Goal: Information Seeking & Learning: Understand process/instructions

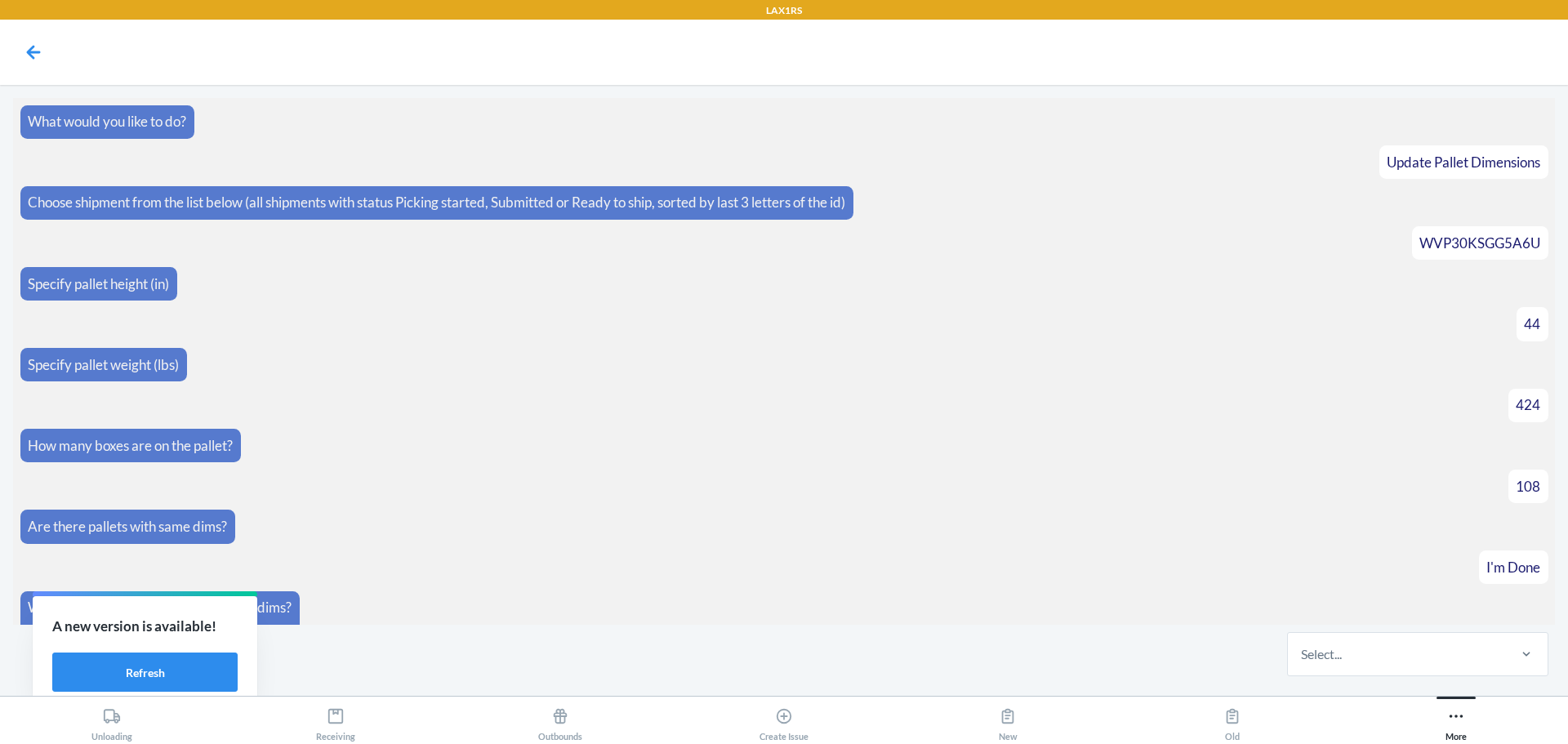
scroll to position [5134, 0]
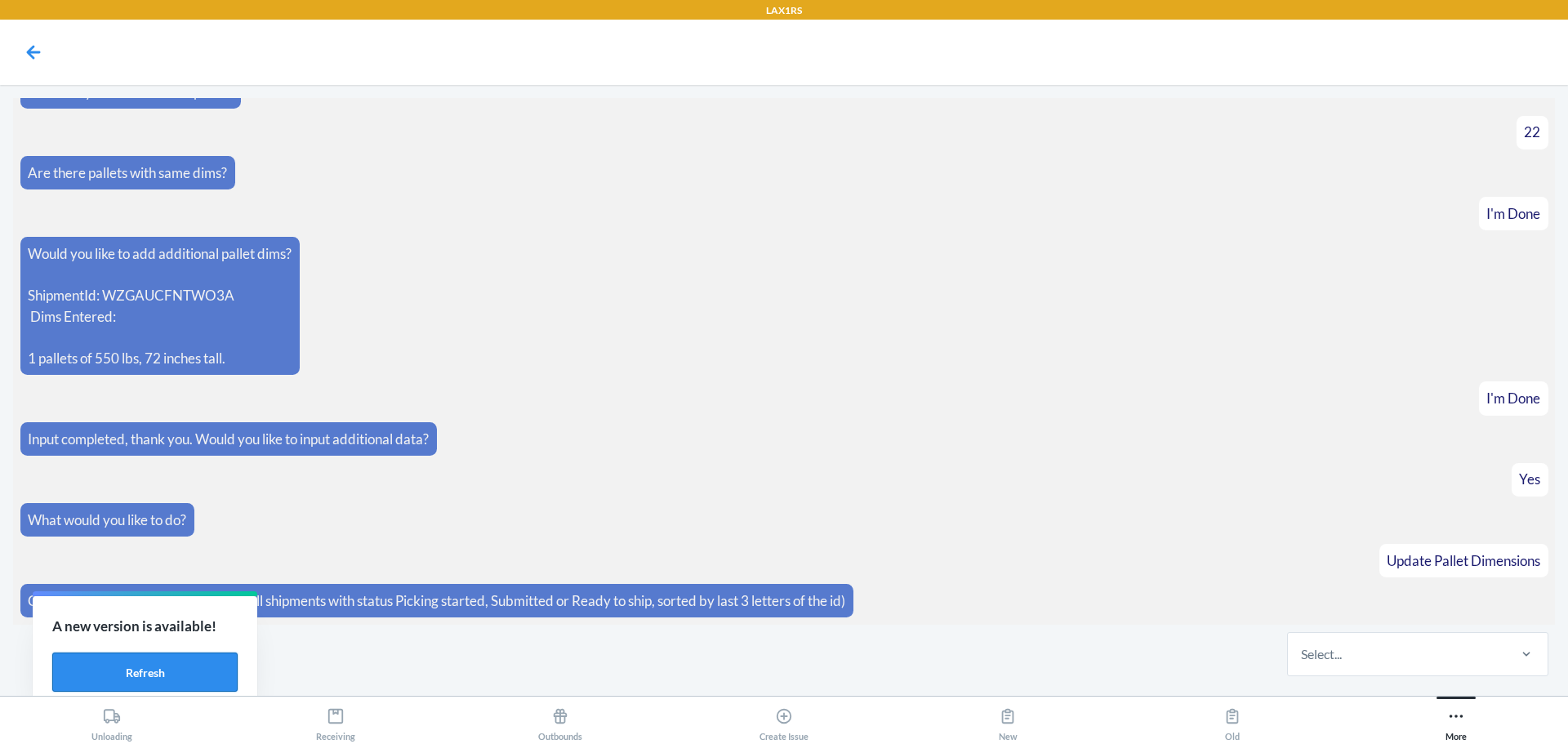
drag, startPoint x: 182, startPoint y: 677, endPoint x: 369, endPoint y: 652, distance: 188.7
click at [181, 677] on button "Refresh" at bounding box center [145, 672] width 185 height 39
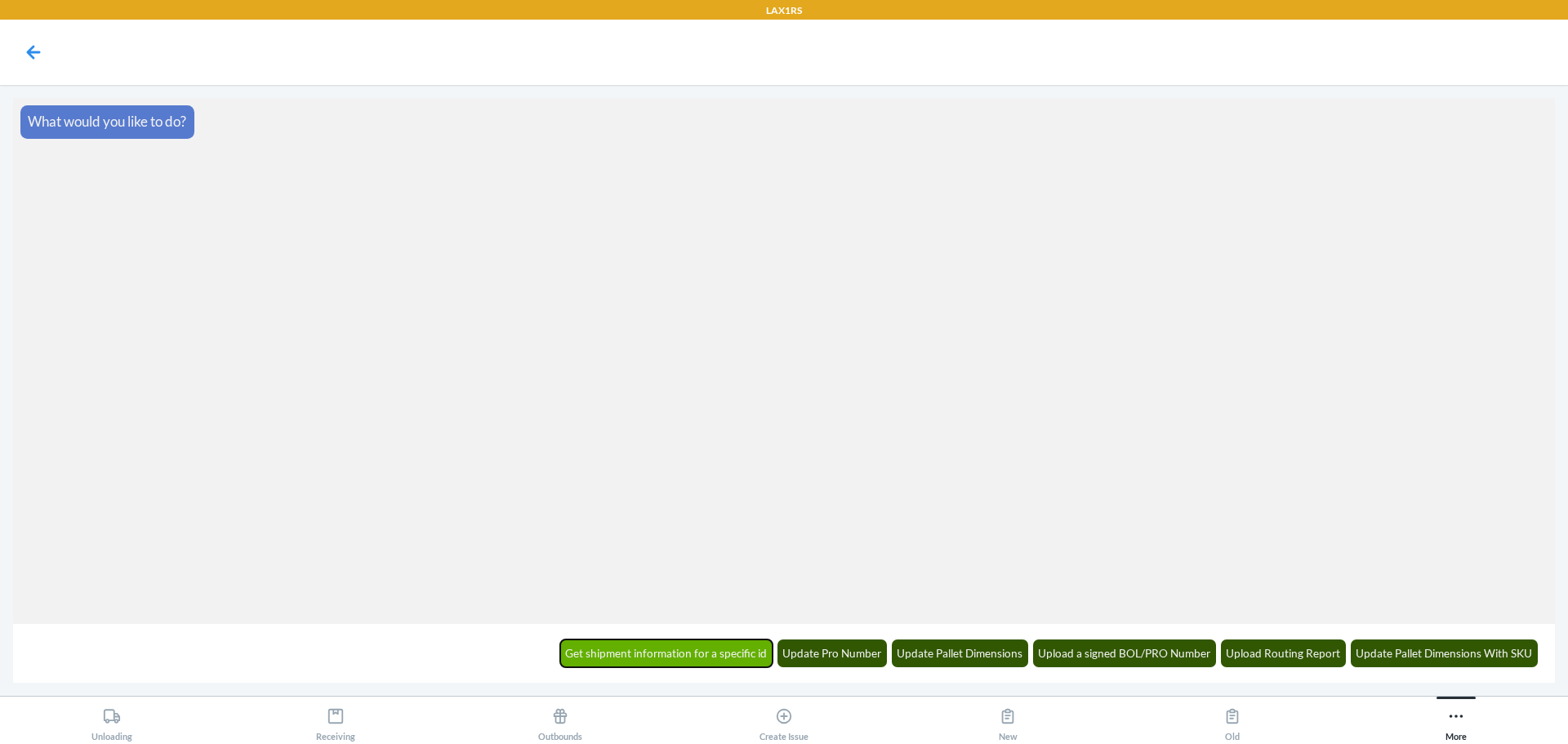
click at [732, 659] on button "Get shipment information for a specific id" at bounding box center [666, 654] width 213 height 28
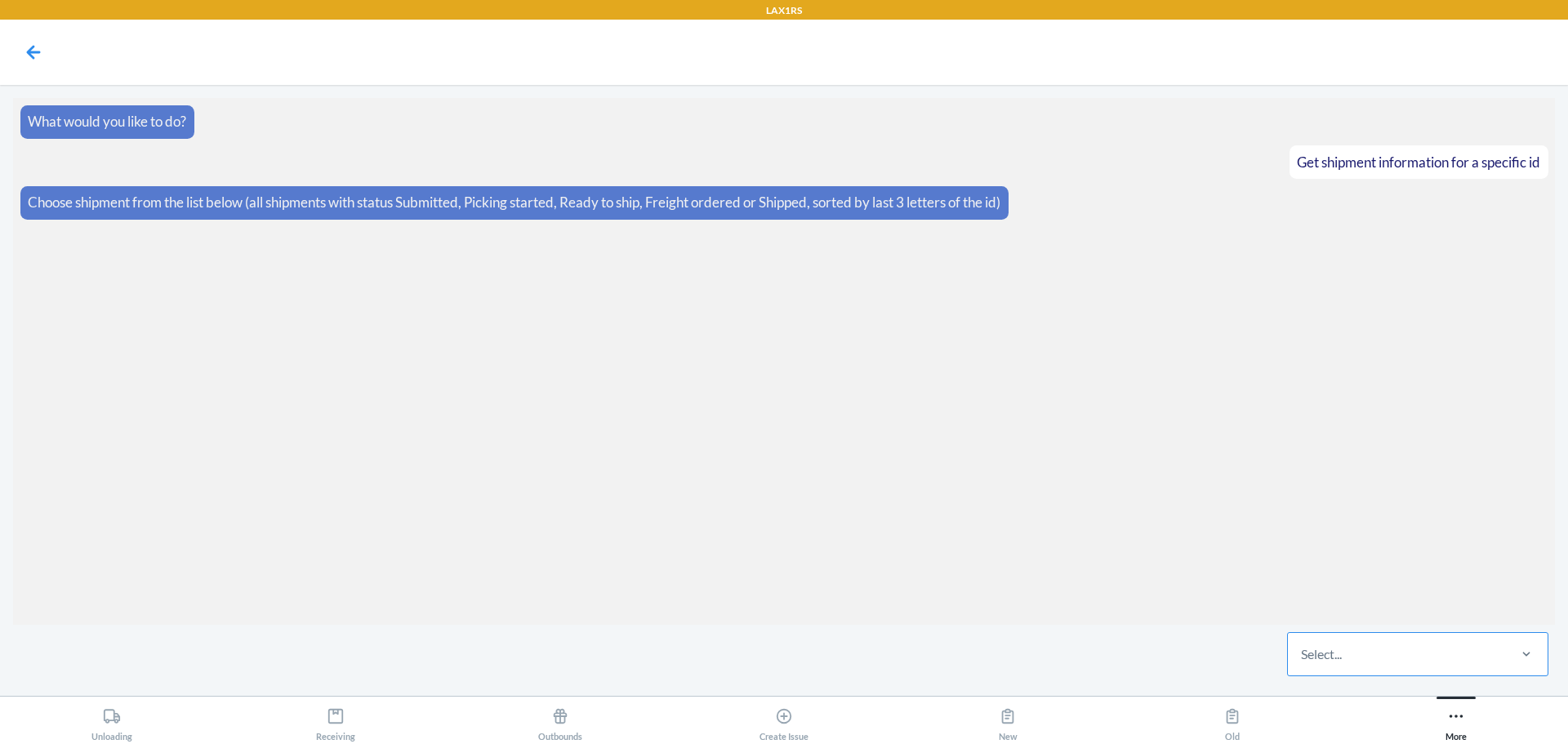
click at [1357, 644] on div "Select..." at bounding box center [1397, 654] width 218 height 42
click at [1303, 644] on input "Select..." at bounding box center [1302, 654] width 2 height 19
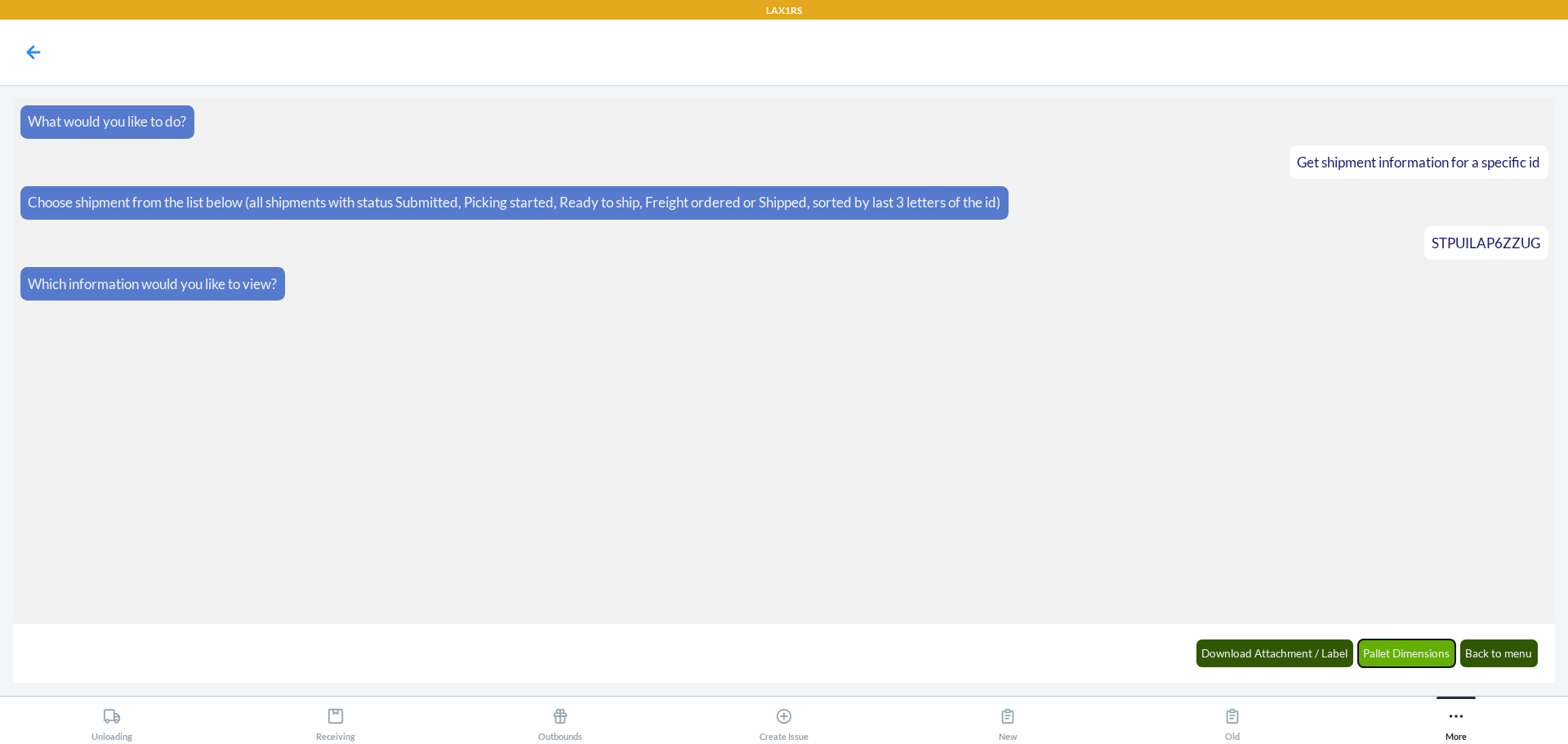
click at [1397, 652] on button "Pallet Dimensions" at bounding box center [1407, 654] width 98 height 28
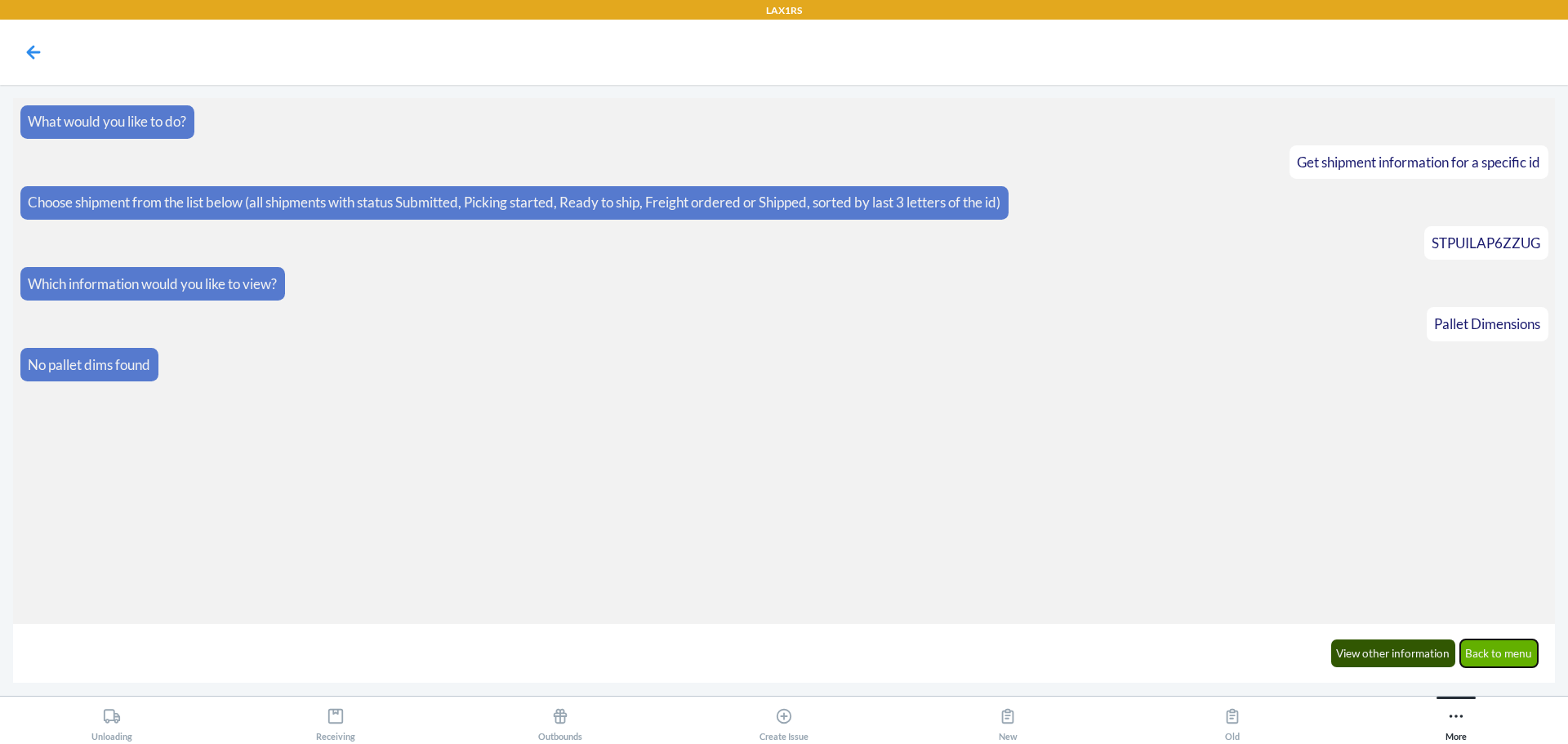
click at [1519, 661] on button "Back to menu" at bounding box center [1499, 654] width 78 height 28
